Goal: Task Accomplishment & Management: Manage account settings

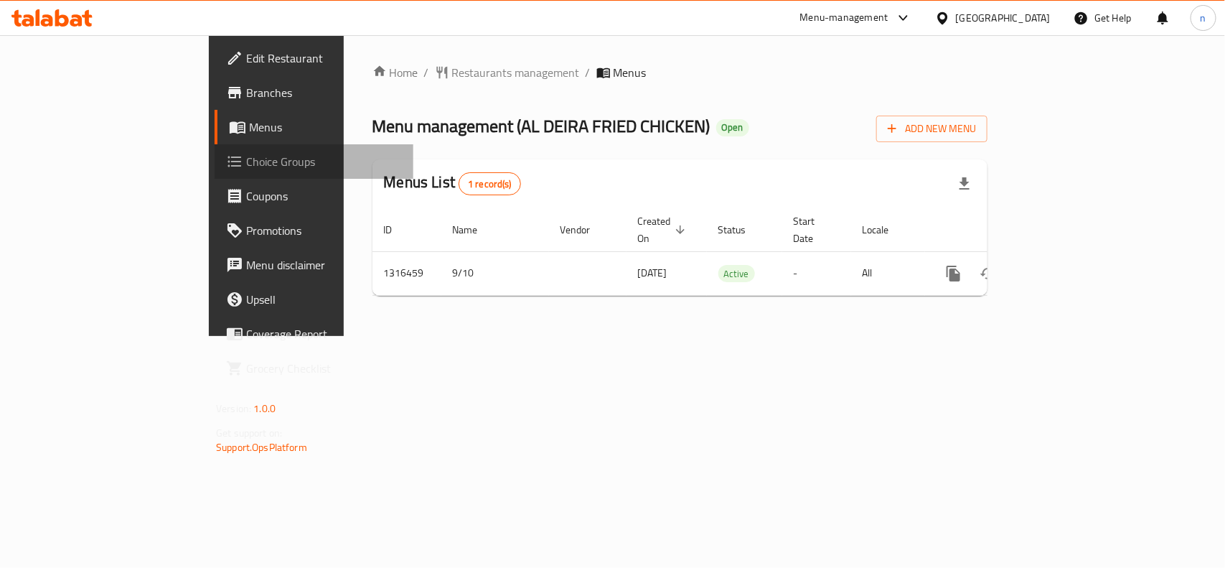
click at [246, 166] on span "Choice Groups" at bounding box center [324, 161] width 156 height 17
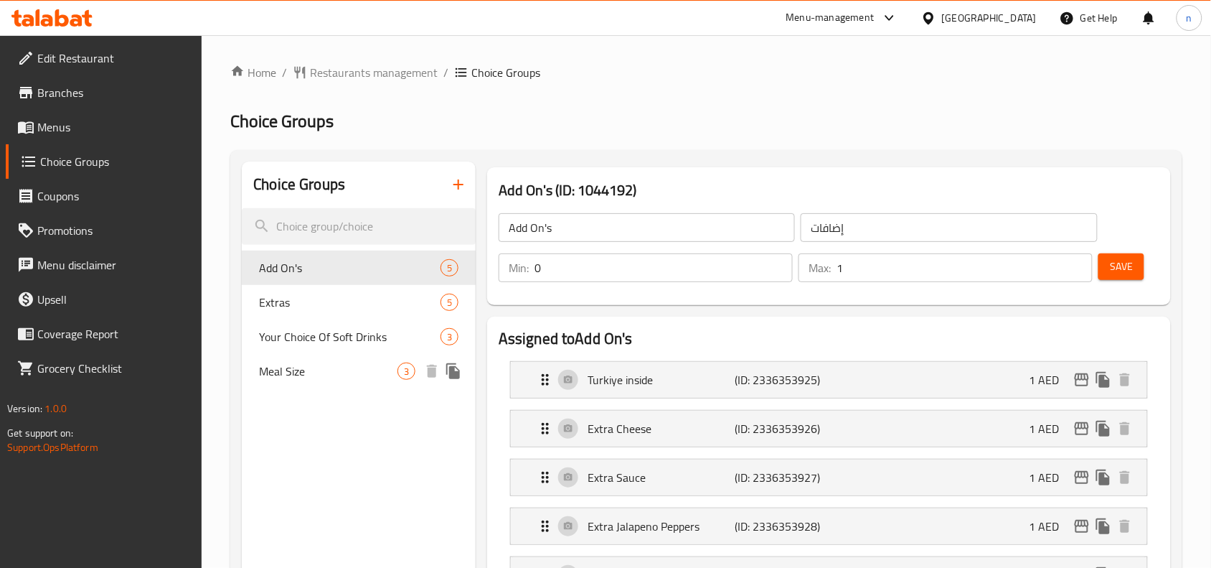
click at [301, 375] on span "Meal Size" at bounding box center [328, 370] width 139 height 17
type input "Meal Size"
type input "حجم الوجبة"
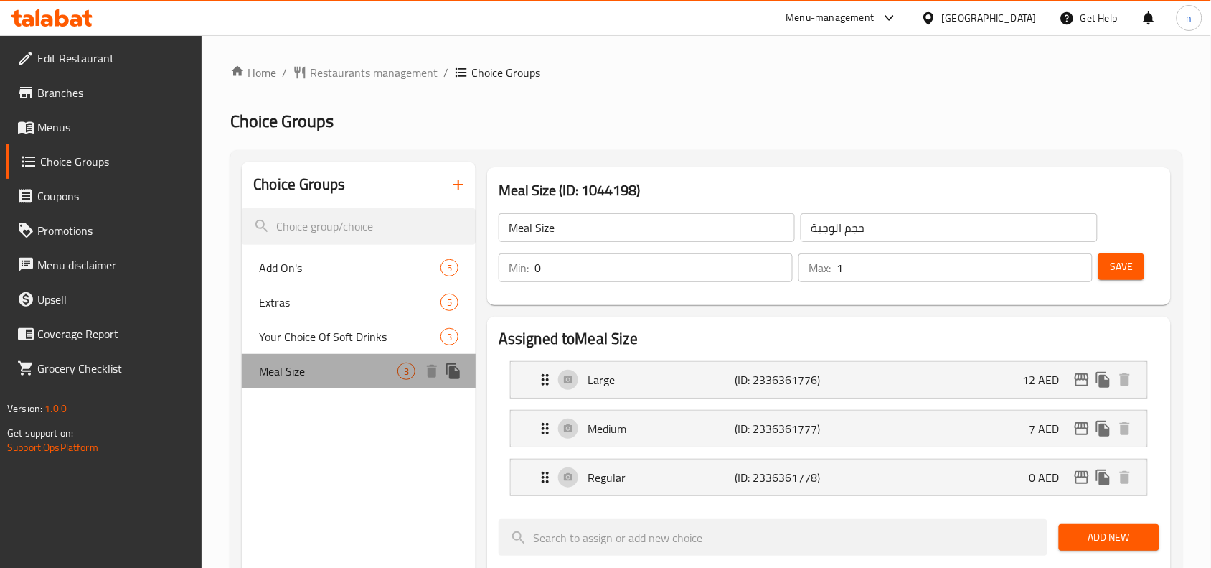
click at [258, 360] on div "Meal Size 3" at bounding box center [359, 371] width 234 height 34
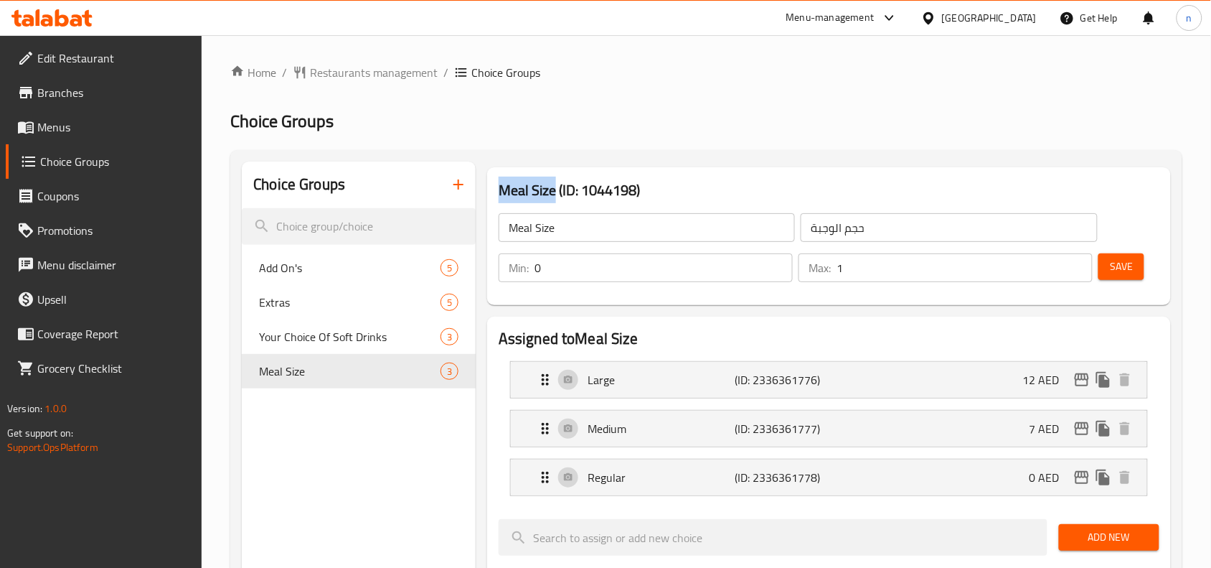
drag, startPoint x: 492, startPoint y: 187, endPoint x: 554, endPoint y: 196, distance: 63.1
click at [554, 196] on div "Meal Size (ID: 1044198) Meal Size ​ حجم الوجبة ​ Min: 0 ​ Max: 1 ​ Save" at bounding box center [829, 236] width 684 height 138
copy h3 "Meal Size"
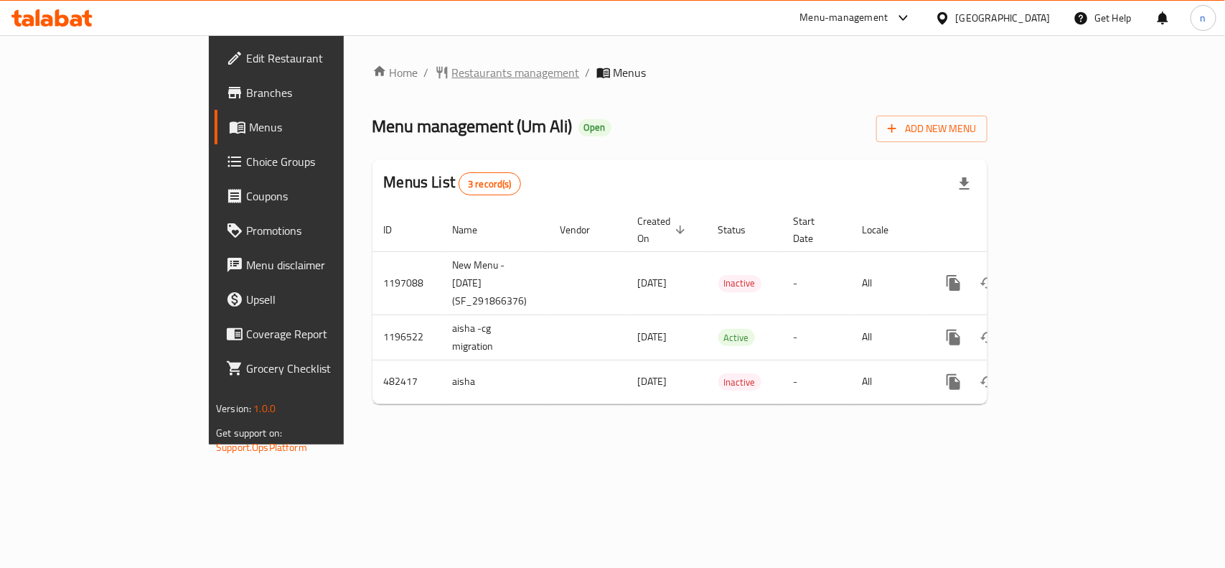
click at [452, 77] on span "Restaurants management" at bounding box center [516, 72] width 128 height 17
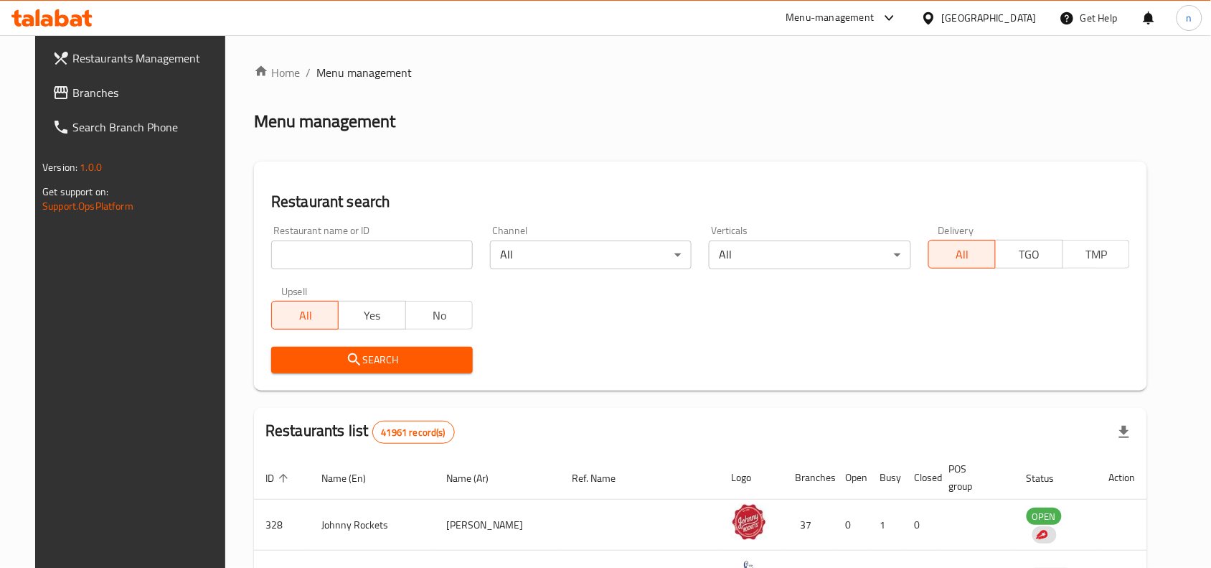
click at [72, 97] on span "Branches" at bounding box center [149, 92] width 154 height 17
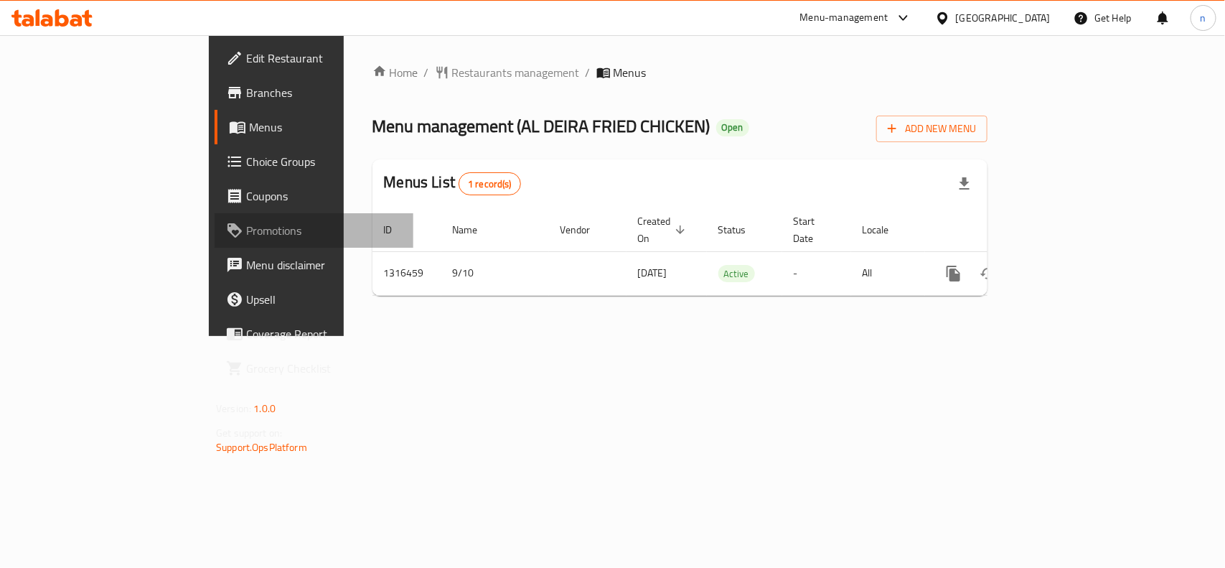
click at [215, 217] on link "Promotions" at bounding box center [314, 230] width 199 height 34
click at [246, 160] on span "Choice Groups" at bounding box center [324, 161] width 156 height 17
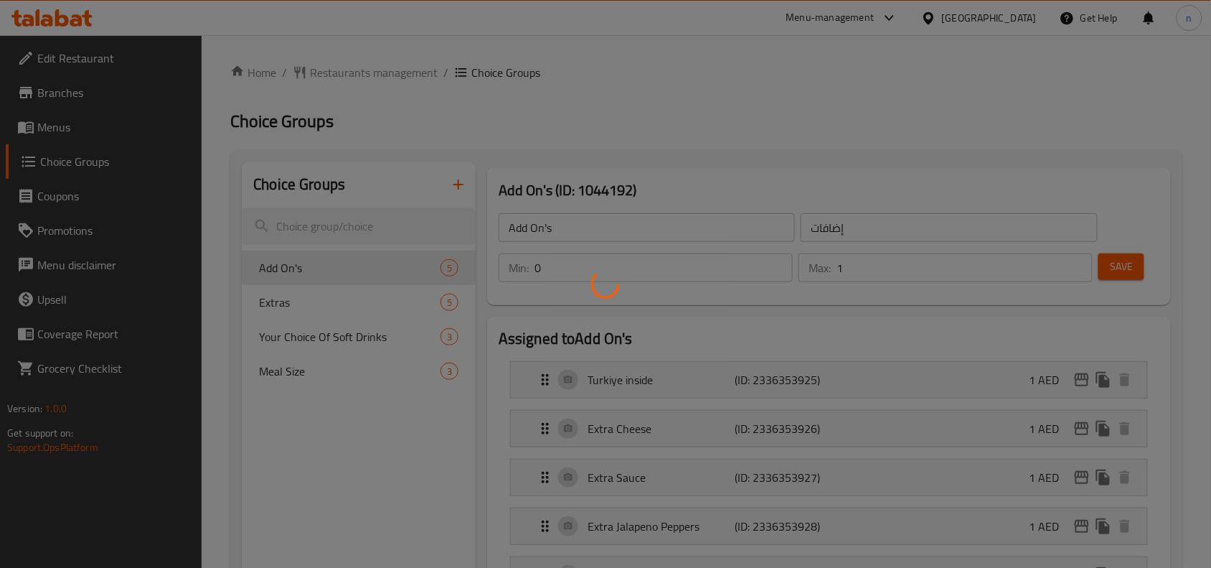
scroll to position [90, 0]
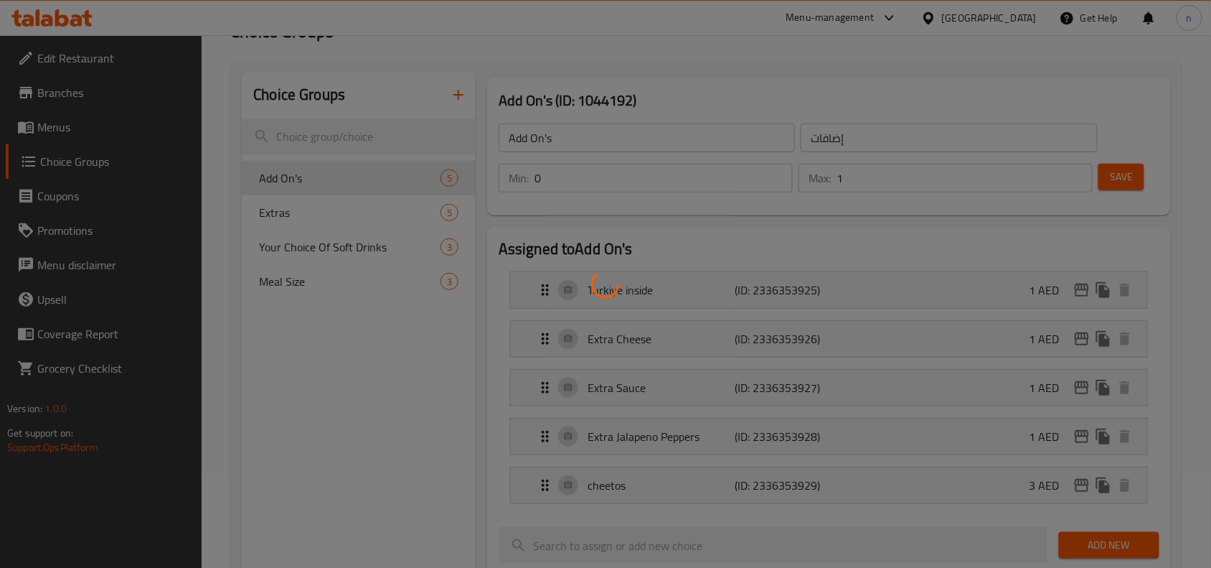
click at [316, 284] on div at bounding box center [605, 284] width 1211 height 568
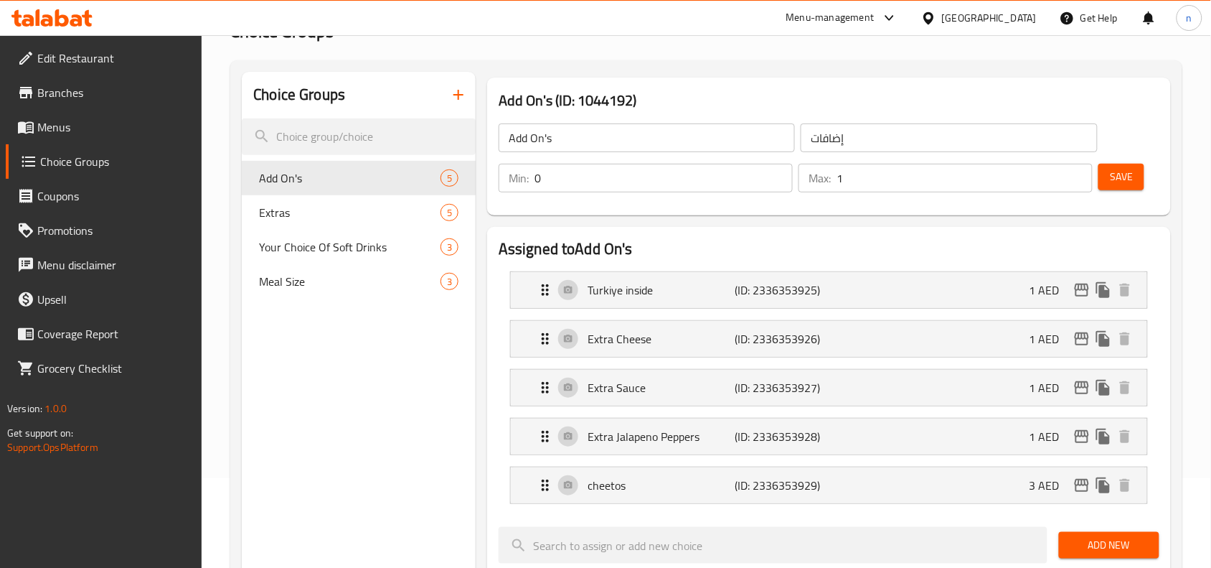
click at [316, 284] on div "Home / Restaurants management / Choice Groups Choice Groups Choice Groups Add O…" at bounding box center [706, 534] width 952 height 1120
click at [316, 284] on span "Meal Size" at bounding box center [328, 281] width 139 height 17
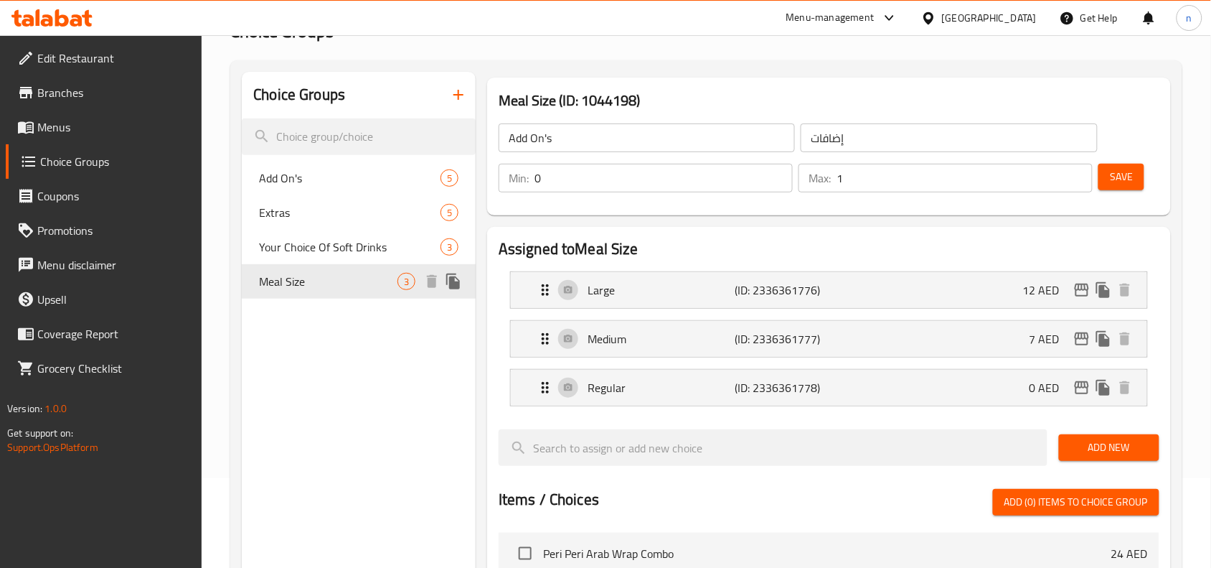
type input "Meal Size"
type input "حجم الوجبة"
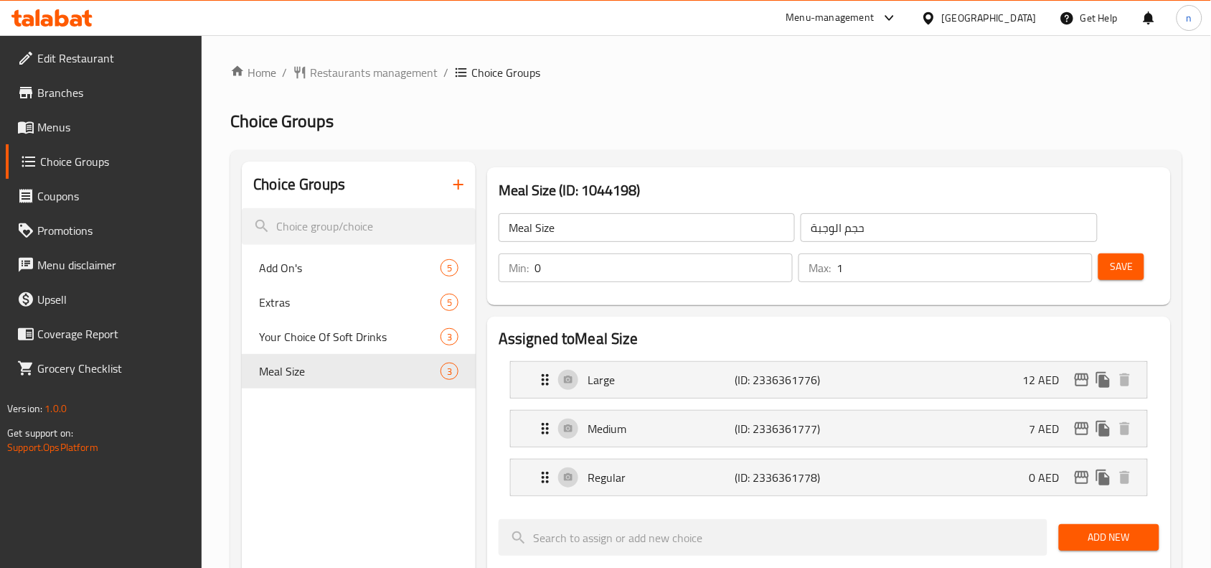
click at [72, 131] on span "Menus" at bounding box center [114, 126] width 154 height 17
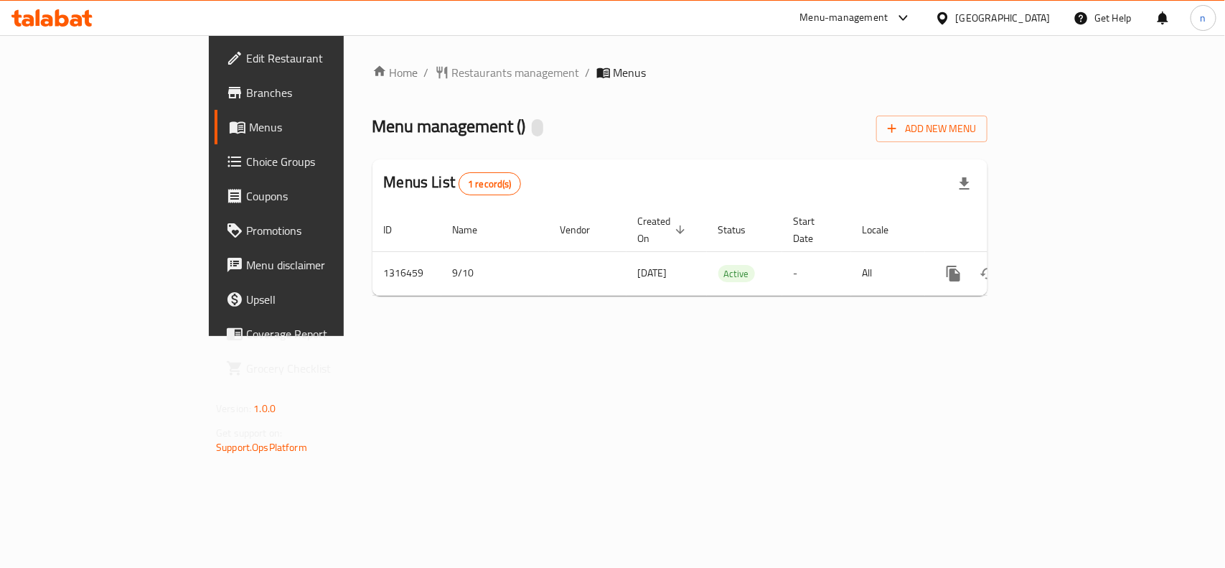
click at [372, 84] on div "Home / Restaurants management / Menus Menu management ( ) Add New Menu Menus Li…" at bounding box center [679, 185] width 615 height 243
click at [452, 76] on span "Restaurants management" at bounding box center [516, 72] width 128 height 17
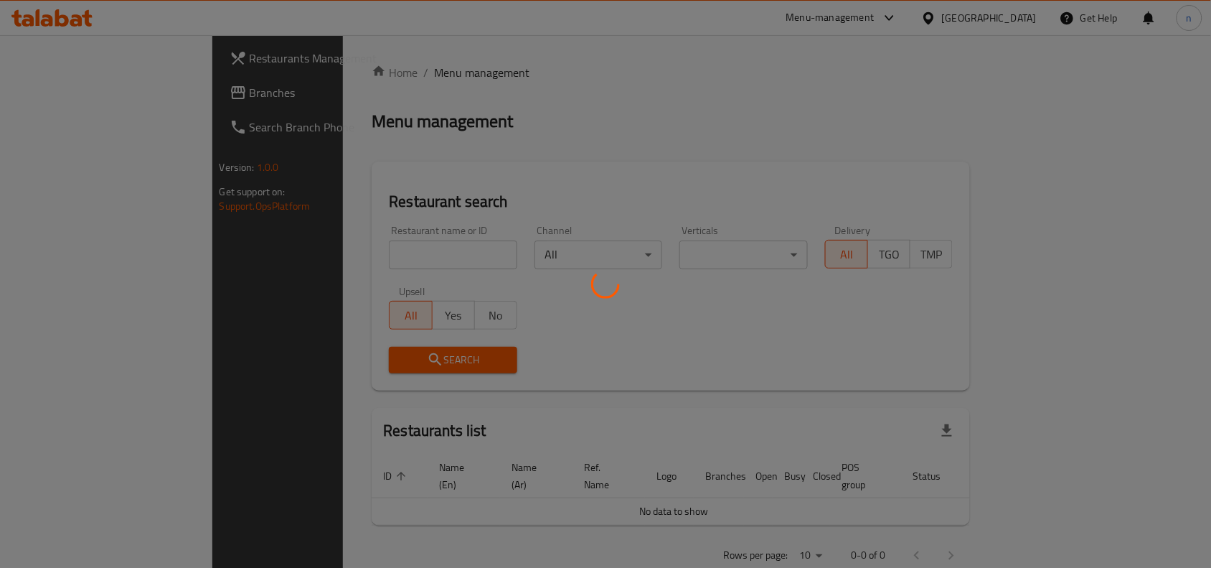
click at [253, 73] on div at bounding box center [605, 284] width 1211 height 568
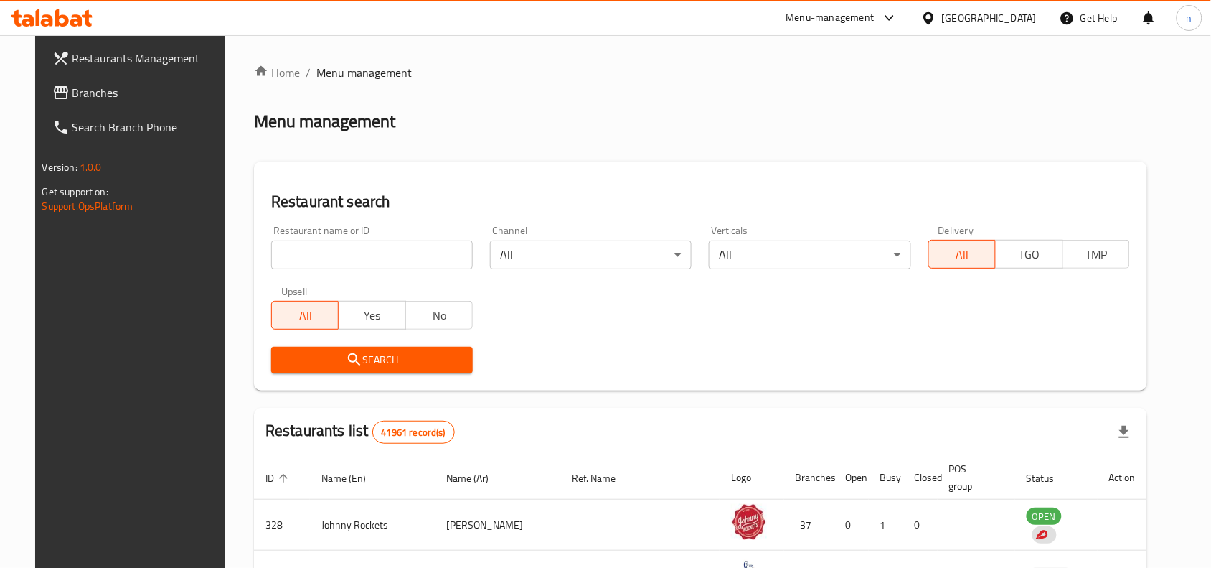
click at [52, 95] on icon at bounding box center [60, 92] width 17 height 17
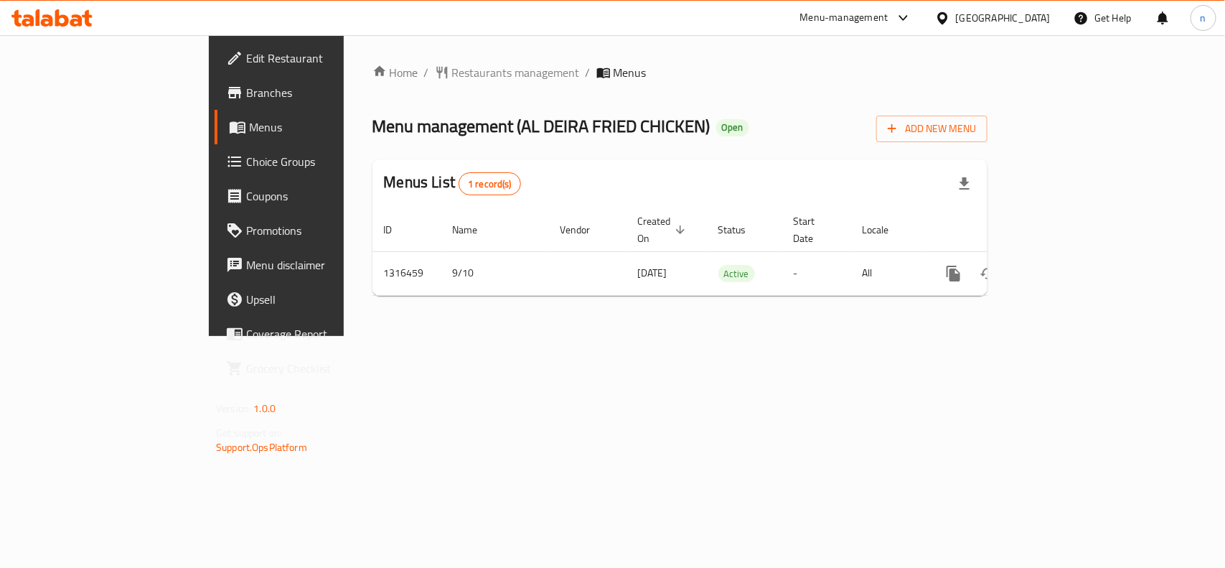
click at [246, 156] on span "Choice Groups" at bounding box center [324, 161] width 156 height 17
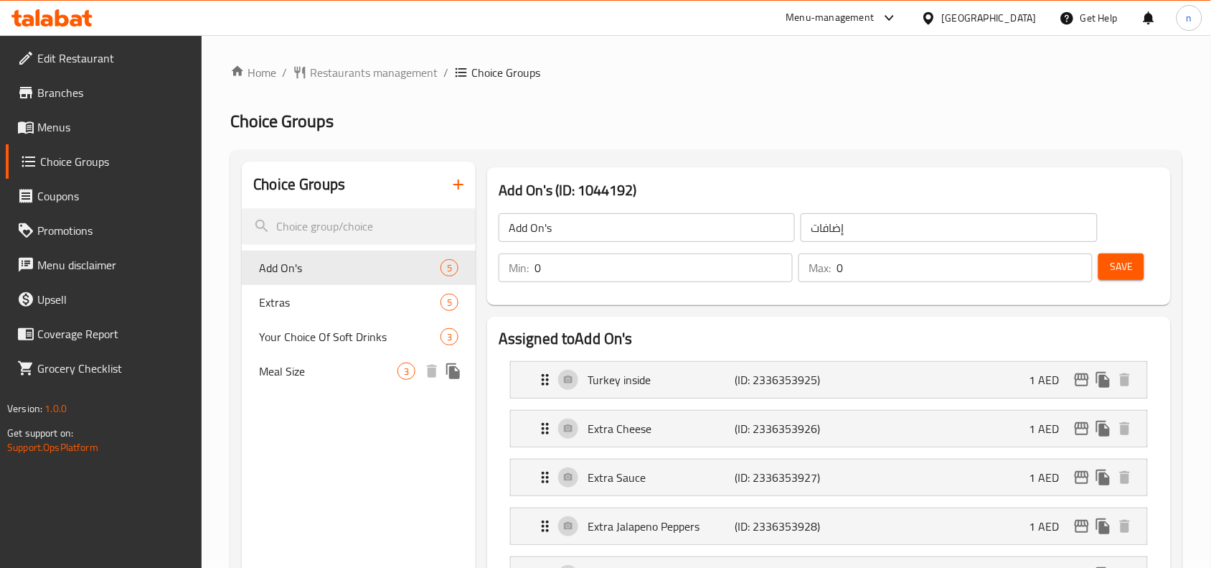
click at [298, 370] on span "Meal Size" at bounding box center [328, 370] width 139 height 17
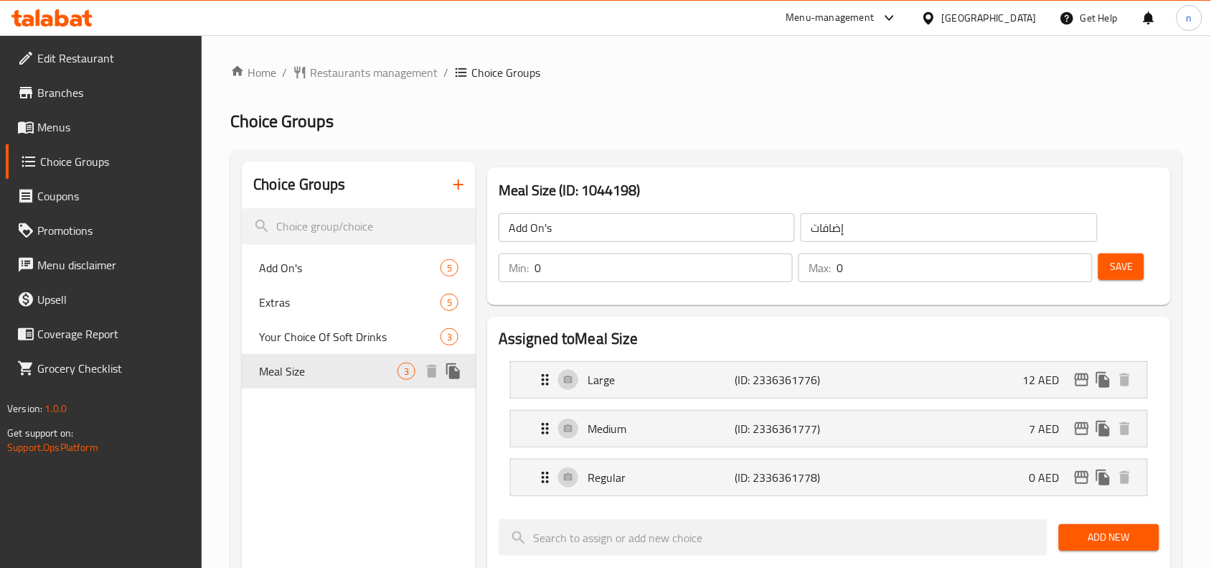
type input "Meal Size"
type input "حجم الوجبة"
type input "1"
